Goal: Find specific page/section: Find specific page/section

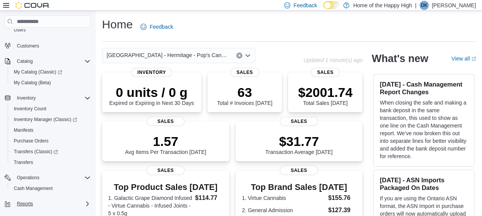
scroll to position [57, 0]
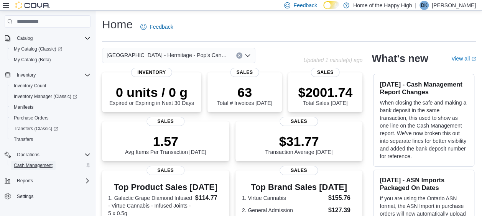
click at [47, 163] on span "Cash Management" at bounding box center [33, 166] width 39 height 6
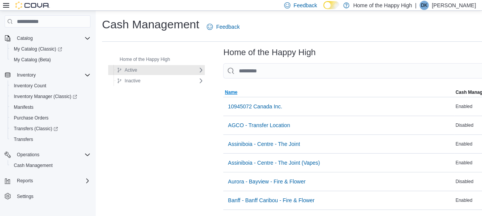
click at [298, 92] on span "Name" at bounding box center [338, 92] width 231 height 9
click at [294, 69] on input "This is a search bar. As you type, the results lower in the page will automatic…" at bounding box center [386, 70] width 327 height 15
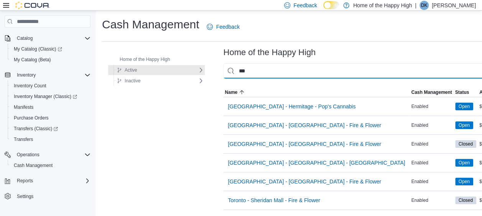
type input "***"
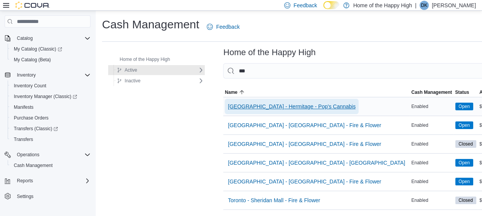
click at [274, 101] on span "[GEOGRAPHIC_DATA] - Hermitage - Pop's Cannabis" at bounding box center [292, 106] width 128 height 15
